Goal: Task Accomplishment & Management: Use online tool/utility

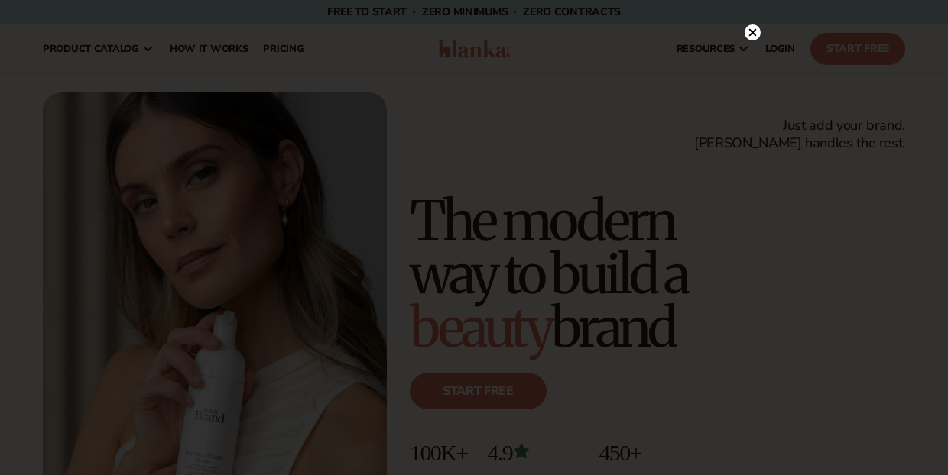
click at [754, 30] on icon at bounding box center [753, 32] width 8 height 8
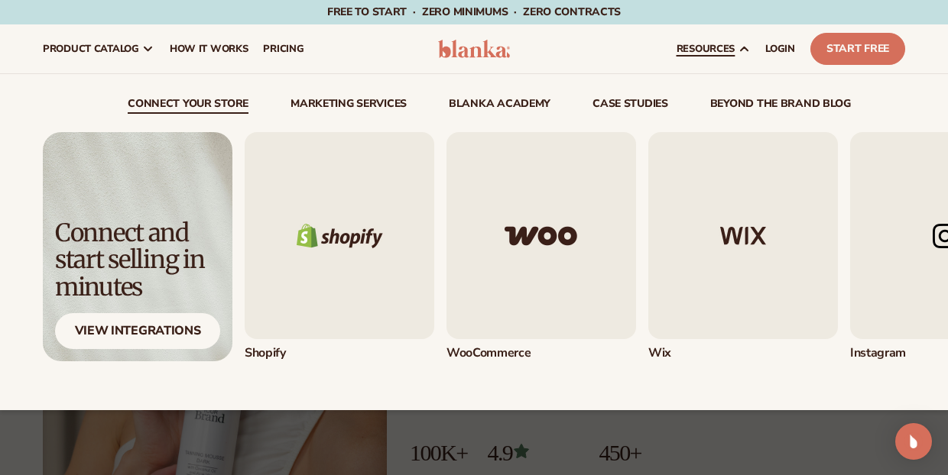
click at [516, 254] on img "2 / 5" at bounding box center [541, 235] width 190 height 207
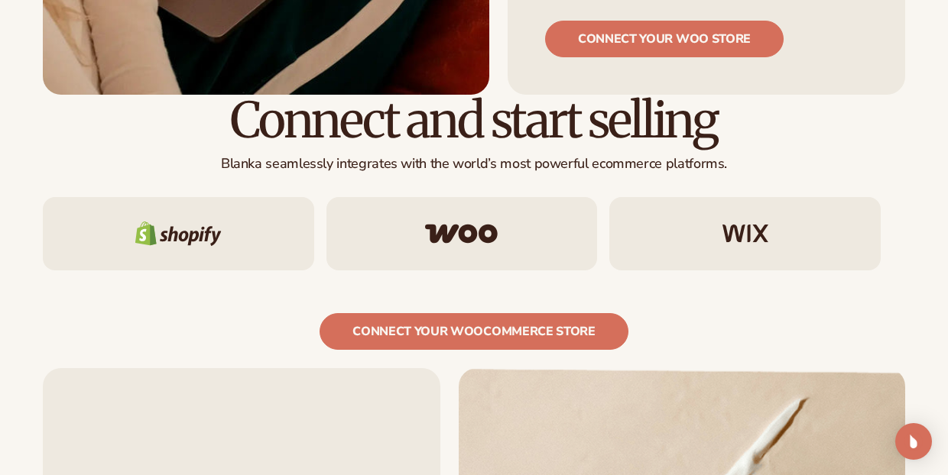
scroll to position [972, 0]
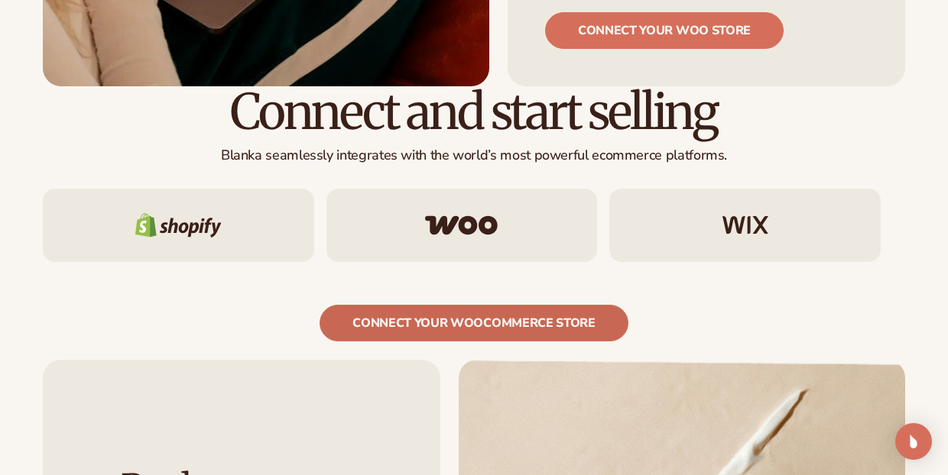
click at [426, 305] on link "Connect your woocommerce store" at bounding box center [473, 323] width 308 height 37
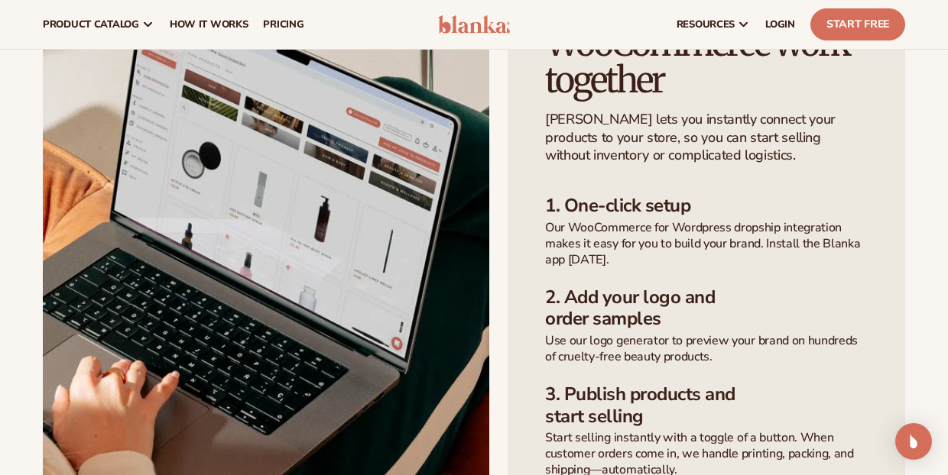
scroll to position [469, 0]
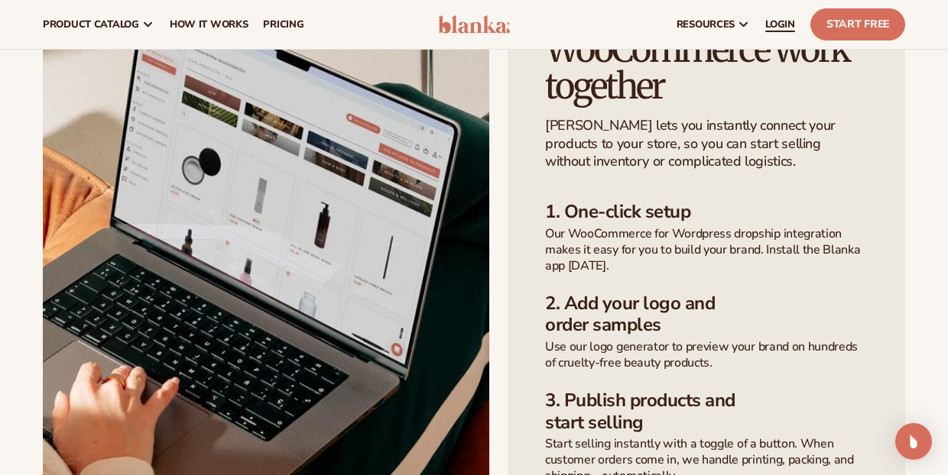
click at [774, 24] on span "LOGIN" at bounding box center [780, 24] width 30 height 12
